Goal: Transaction & Acquisition: Obtain resource

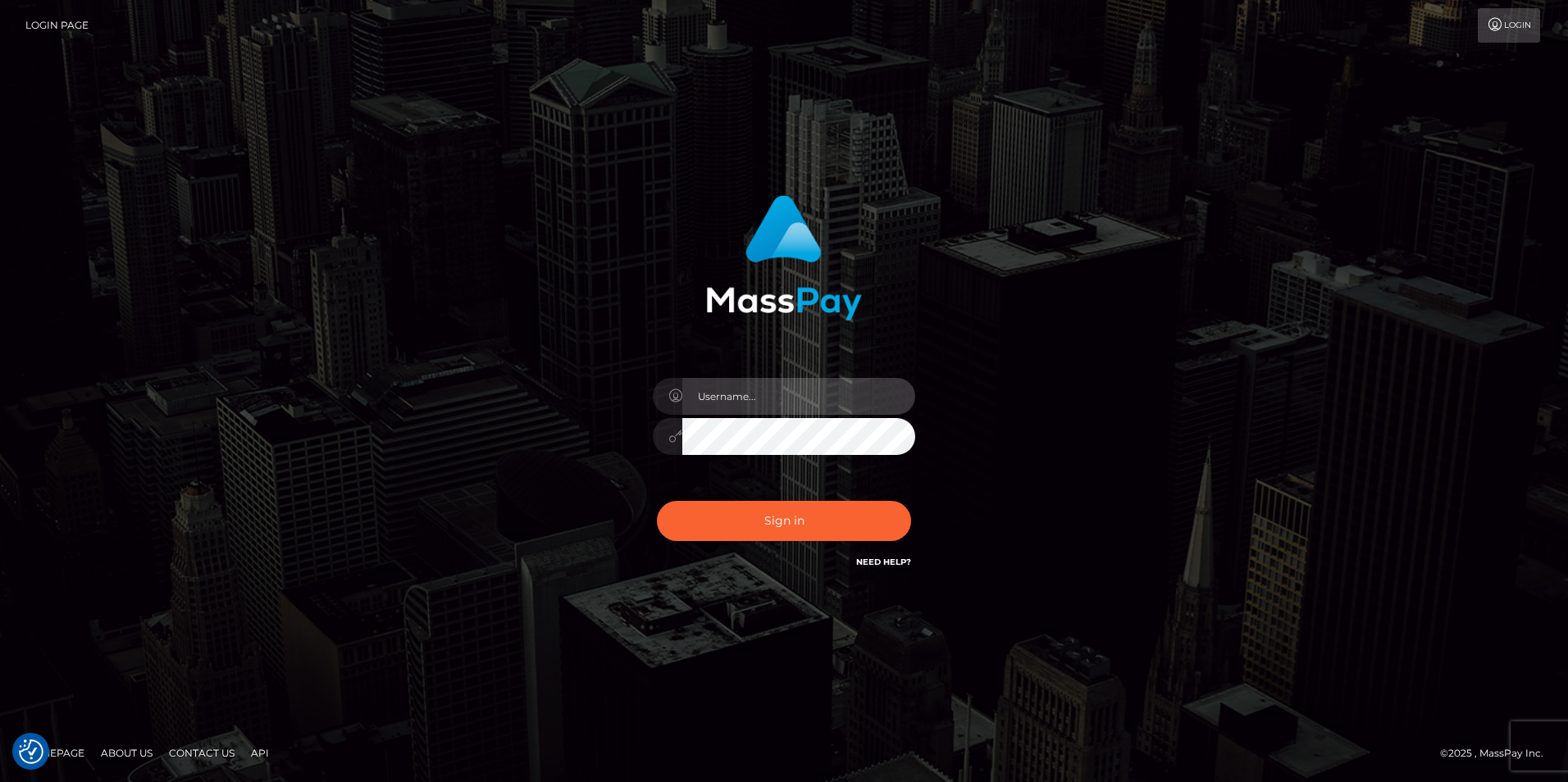
type input "Simone Hayward"
click at [1017, 479] on div "Simone Hayward Sign in" at bounding box center [784, 391] width 935 height 417
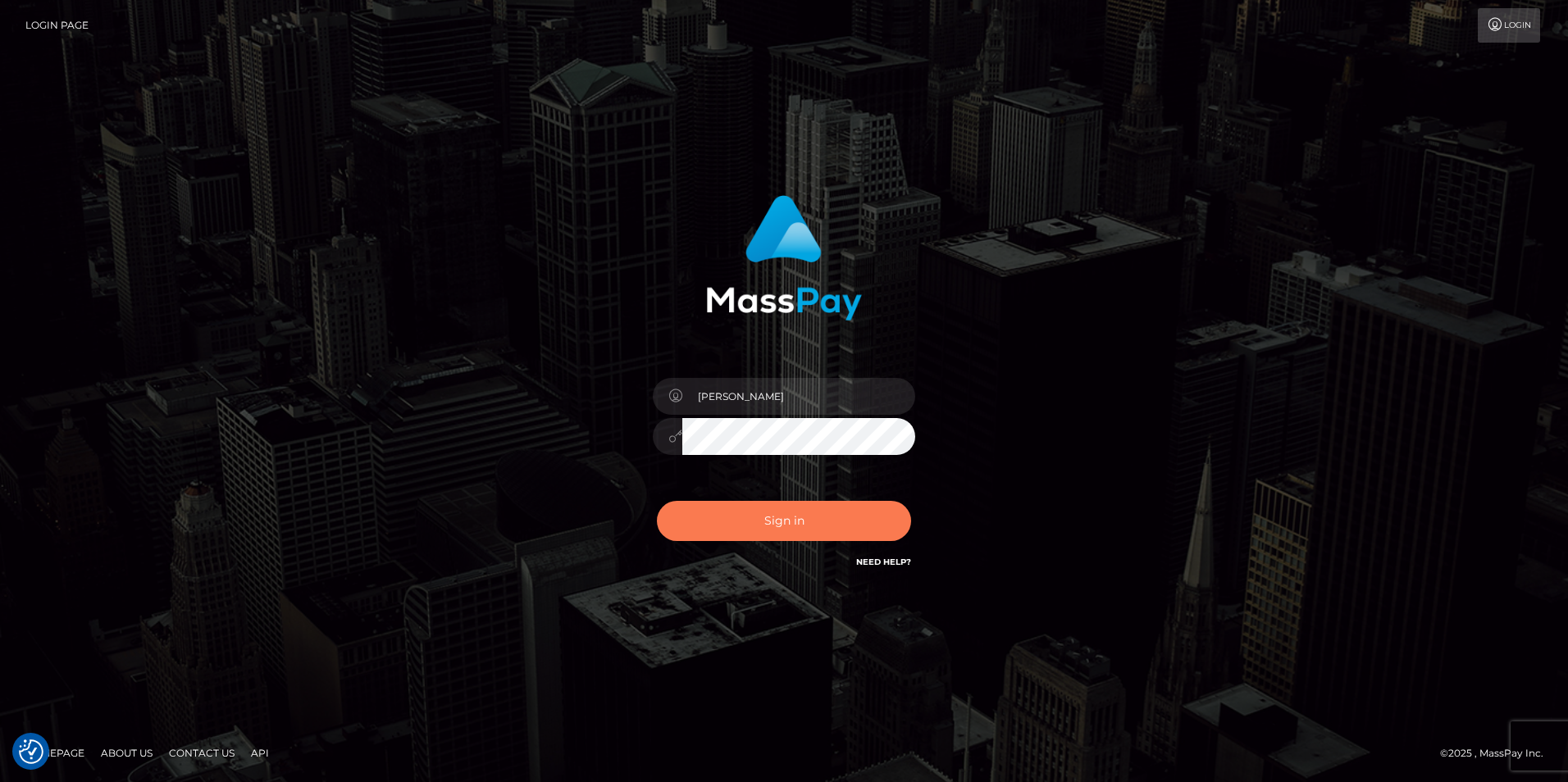
click at [827, 524] on button "Sign in" at bounding box center [784, 520] width 255 height 40
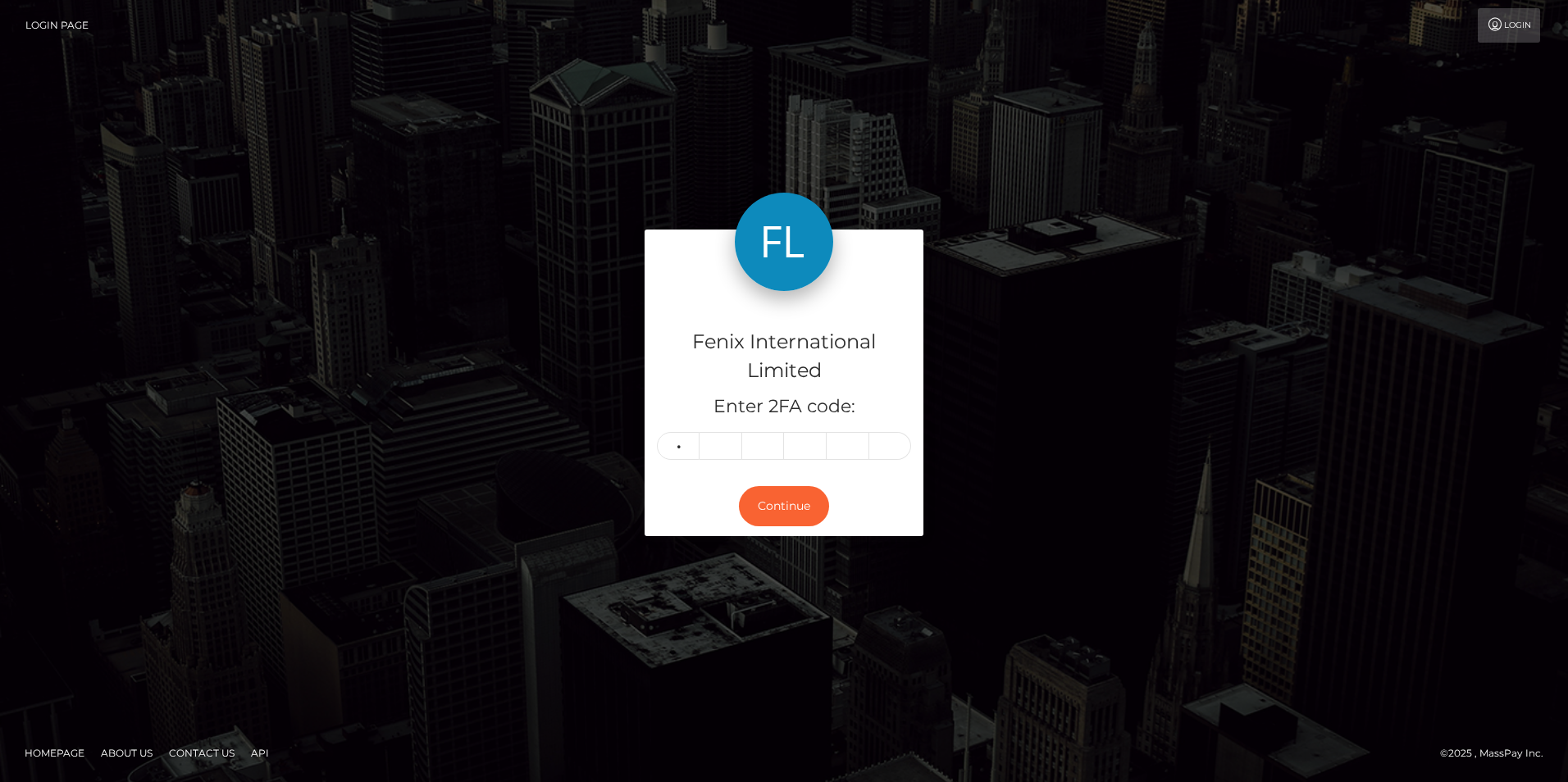
type input "9"
type input "1"
type input "7"
type input "9"
type input "5"
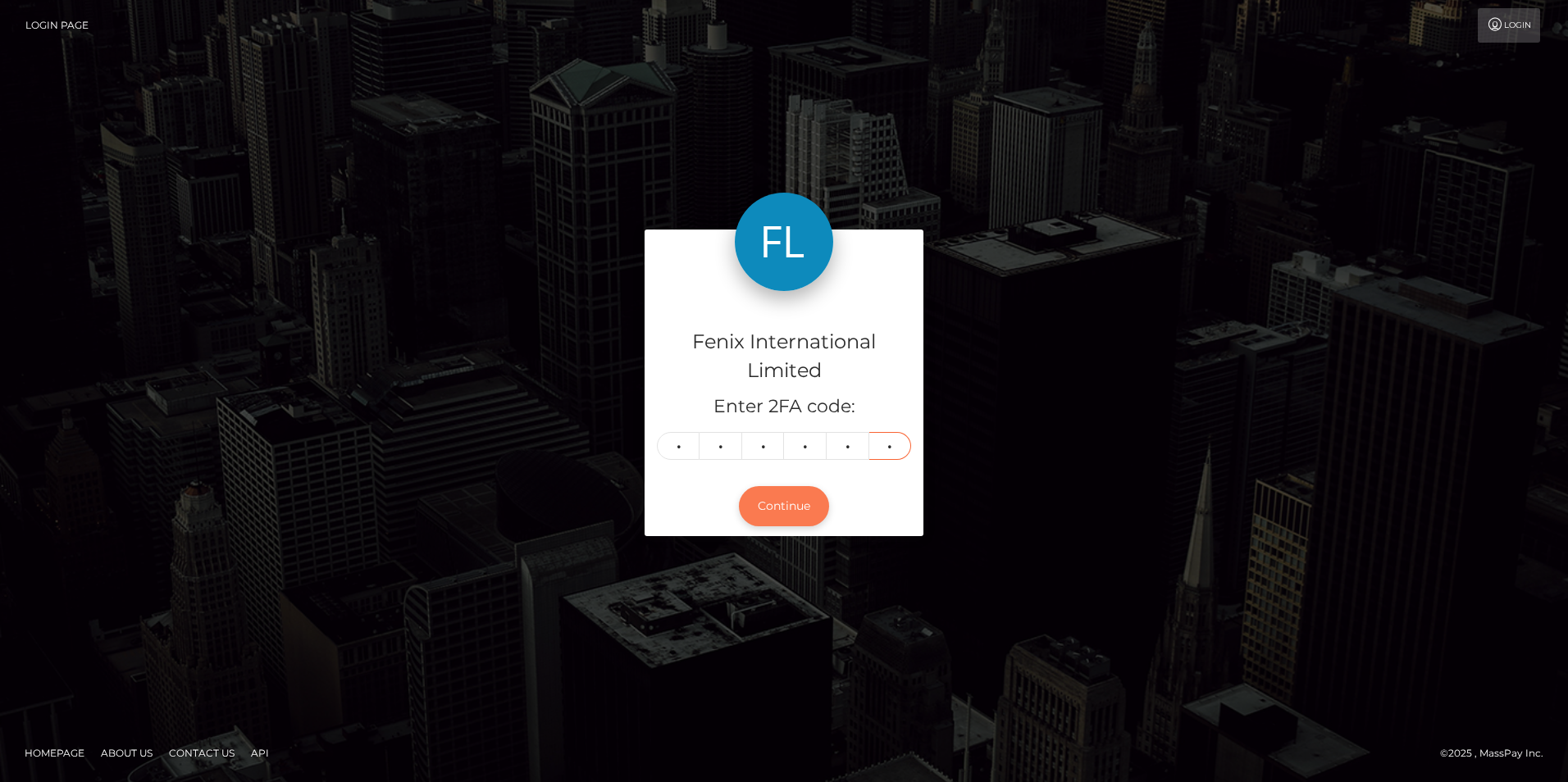
type input "2"
click at [790, 503] on button "Continue" at bounding box center [783, 506] width 90 height 40
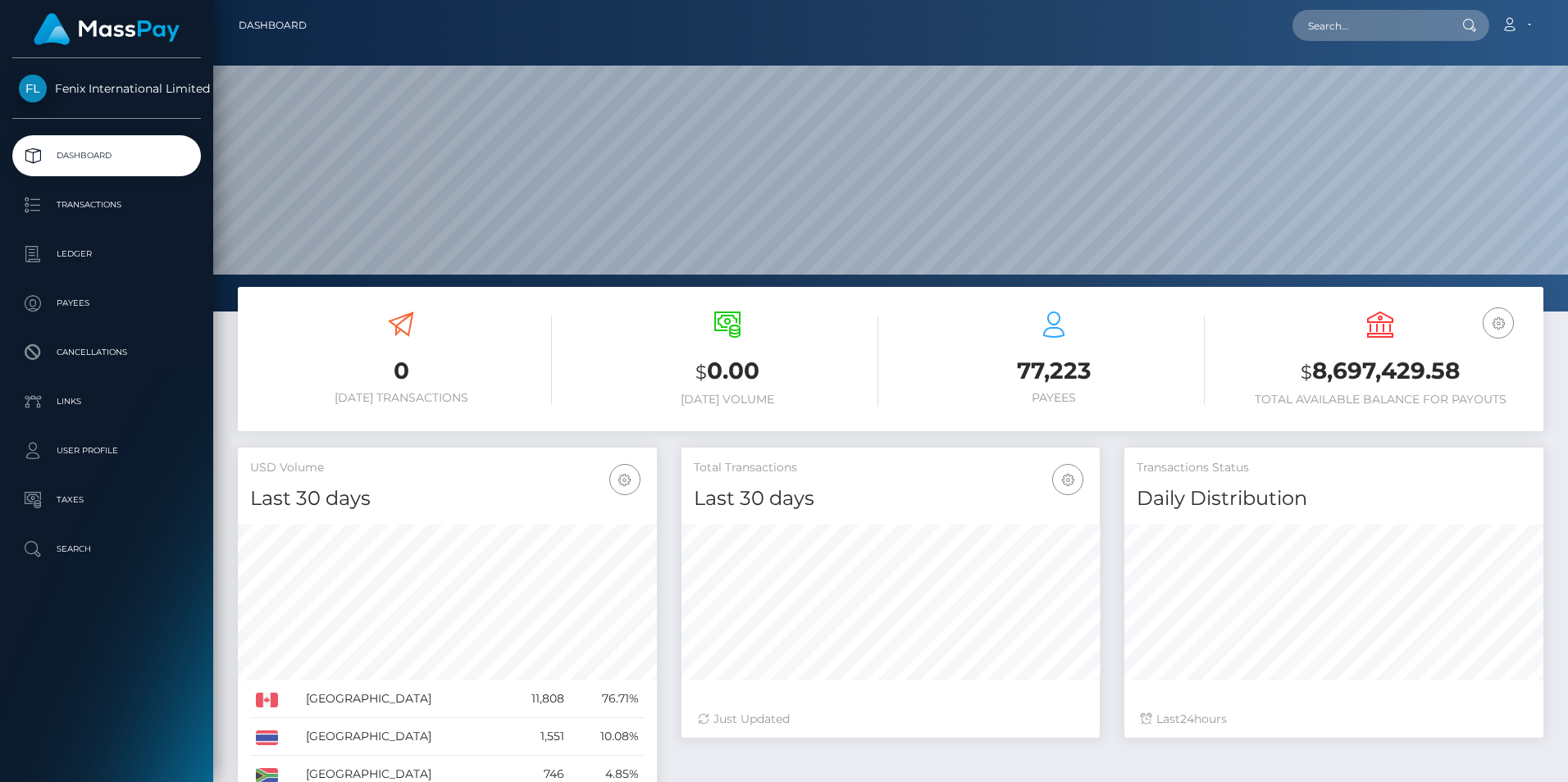
scroll to position [292, 418]
drag, startPoint x: 78, startPoint y: 253, endPoint x: 132, endPoint y: 252, distance: 54.0
click at [78, 253] on p "Ledger" at bounding box center [106, 254] width 176 height 25
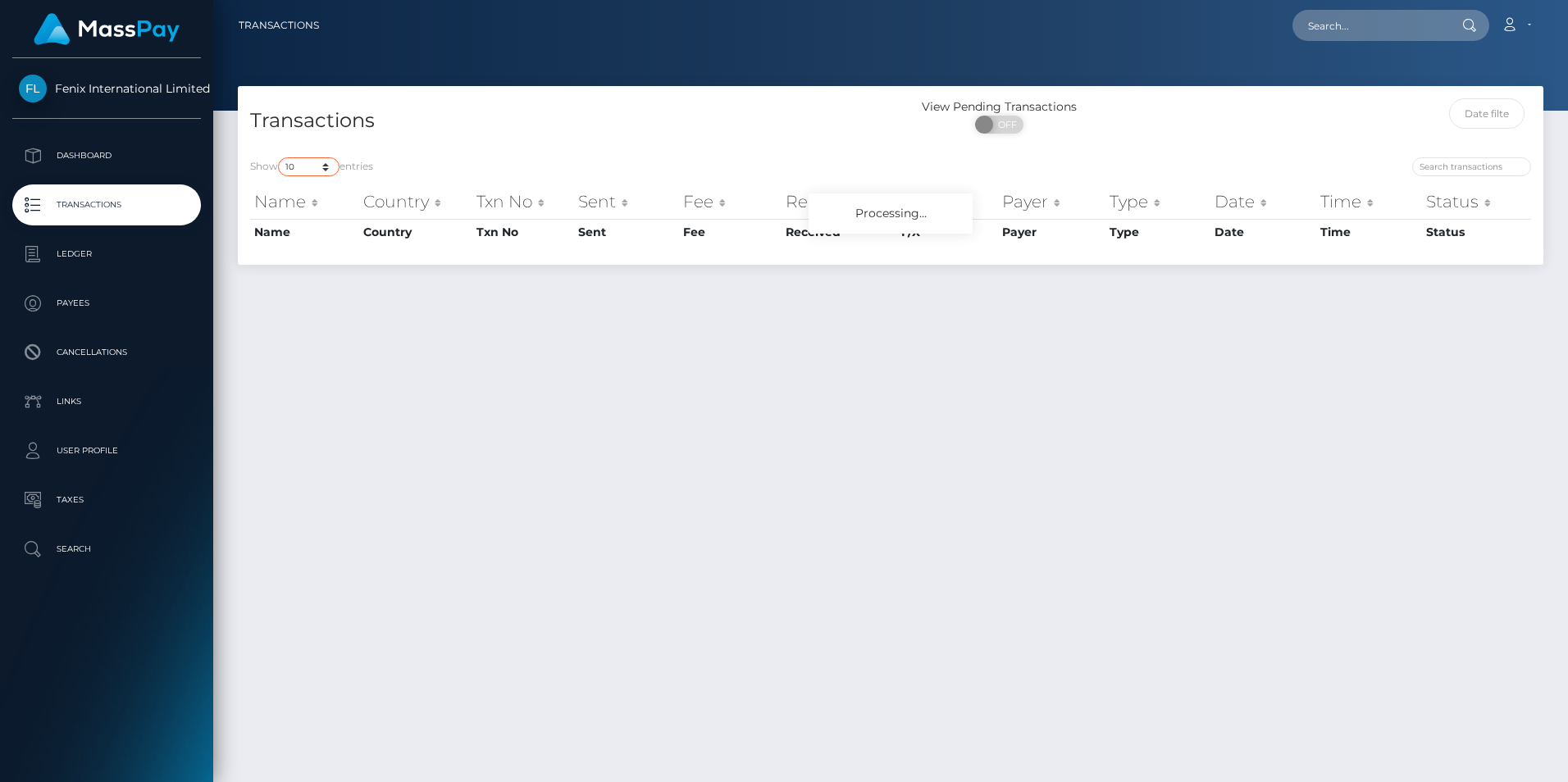
drag, startPoint x: 315, startPoint y: 165, endPoint x: 314, endPoint y: 177, distance: 12.0
click at [315, 165] on select "10 25 50 100 250 500 1,000 3,500" at bounding box center [308, 167] width 61 height 19
select select "3500"
click at [280, 157] on select "10 25 50 100 250 500 1,000 3,500" at bounding box center [308, 167] width 61 height 19
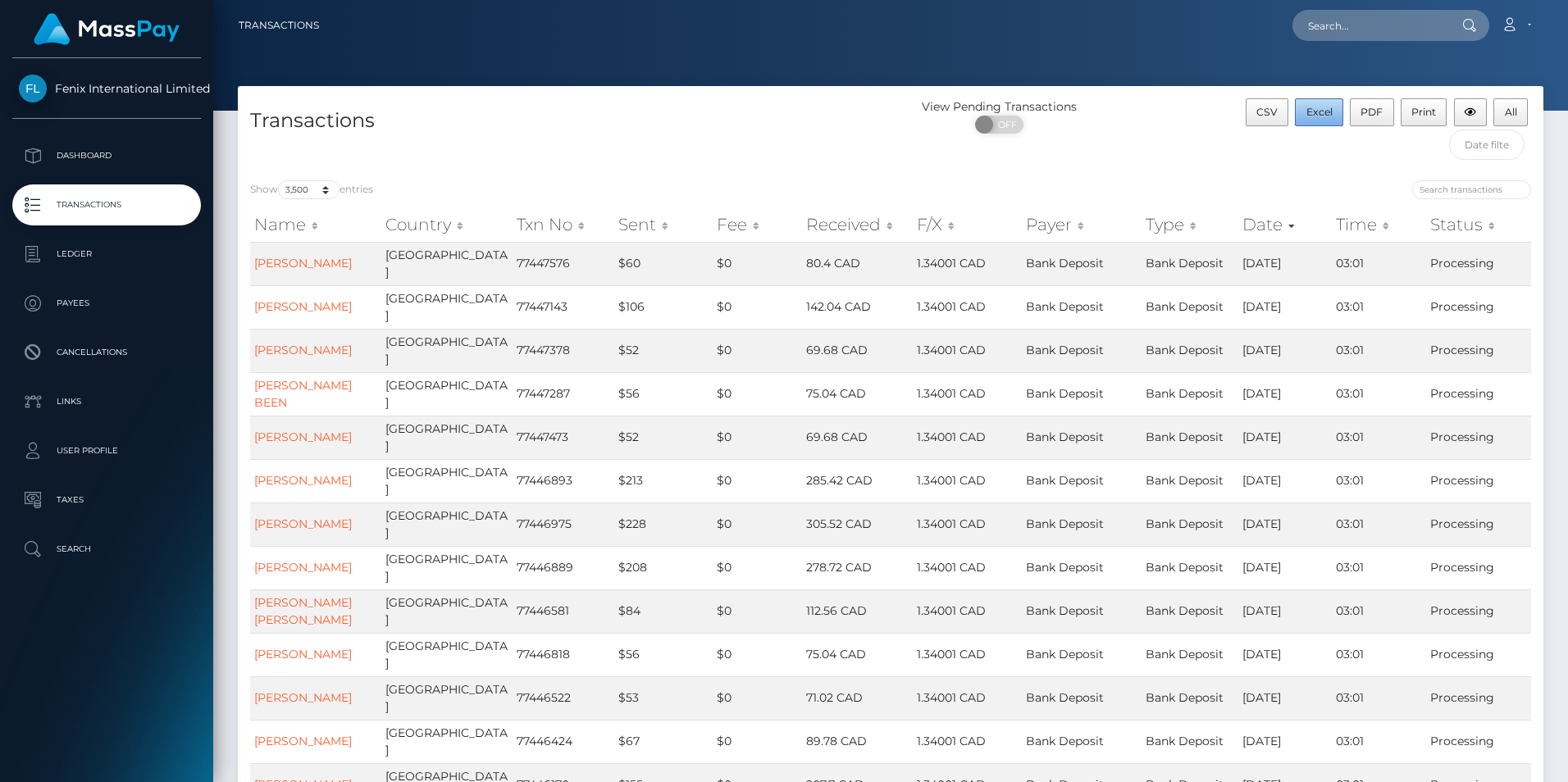
click at [1318, 112] on span "Excel" at bounding box center [1320, 111] width 26 height 12
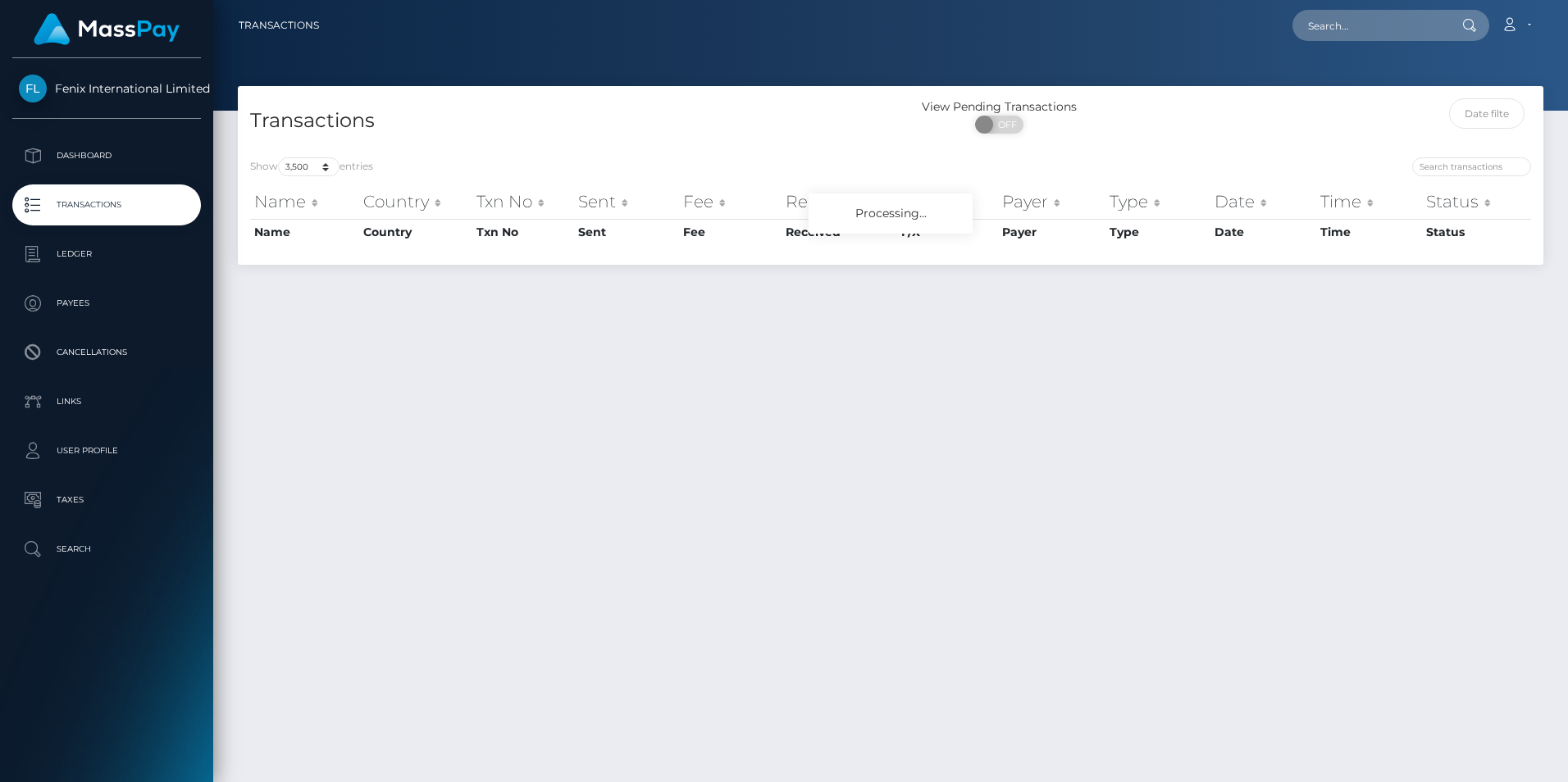
select select "3500"
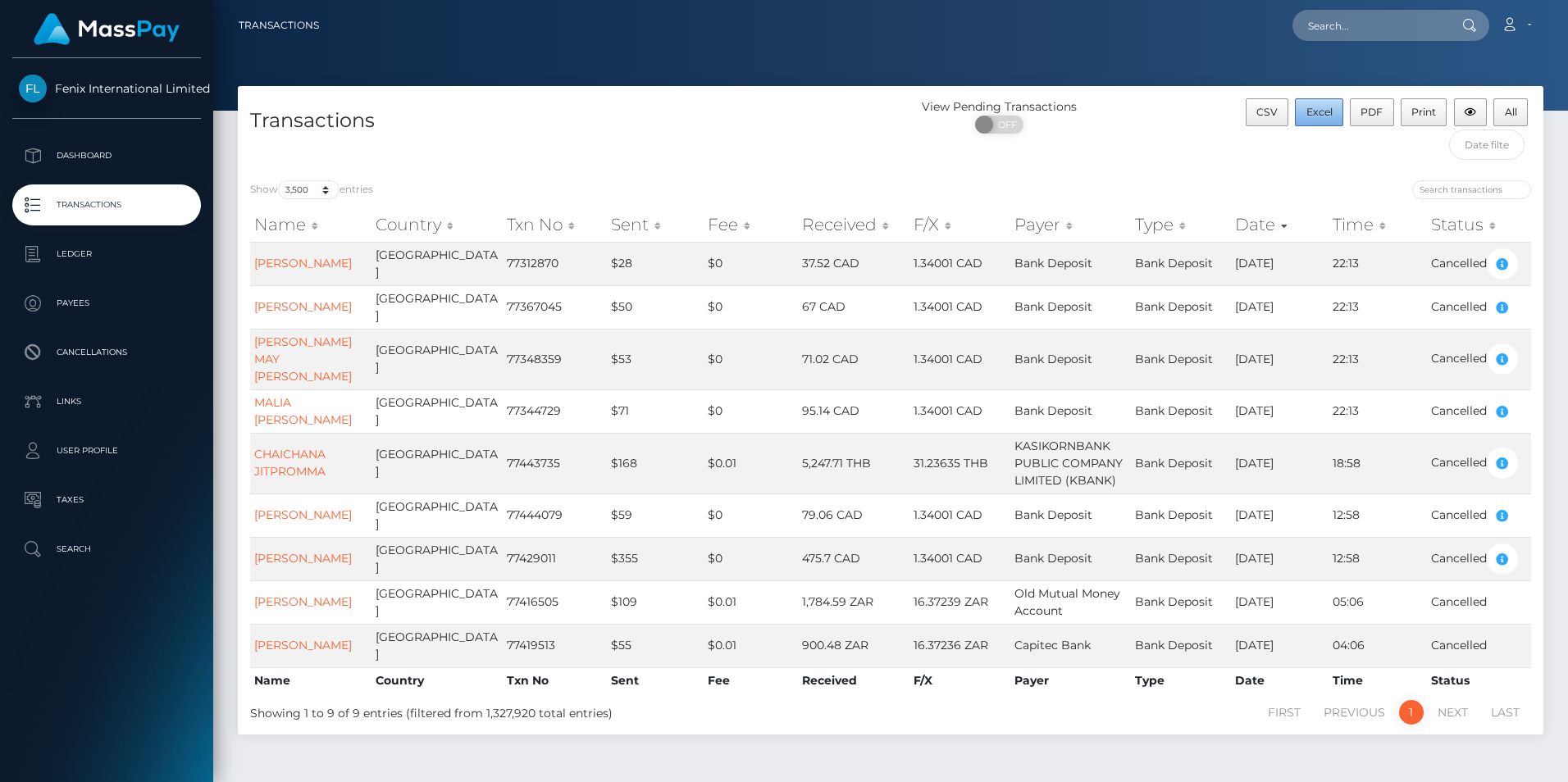
click at [1330, 110] on span "Excel" at bounding box center [1320, 111] width 26 height 12
